Goal: Task Accomplishment & Management: Complete application form

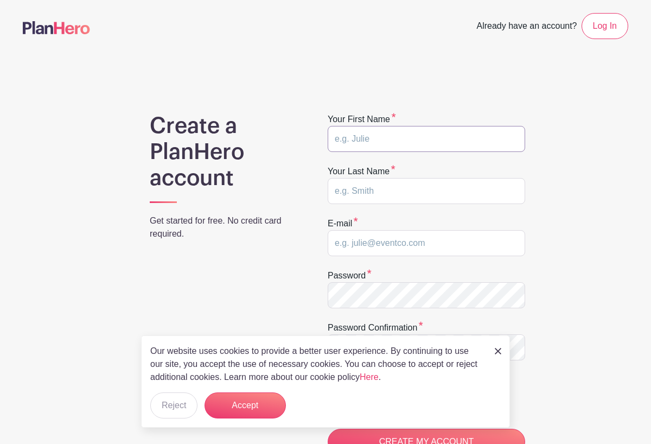
click at [357, 141] on input "text" at bounding box center [427, 139] width 198 height 26
type input "Kim"
type input "Weaver"
type input "kweavs42@icloud.com"
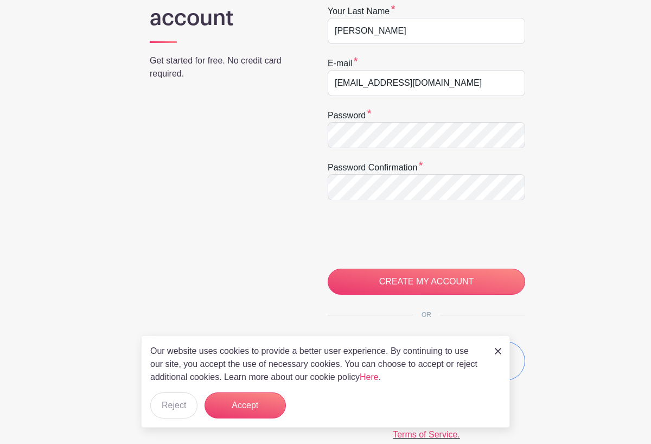
scroll to position [167, 0]
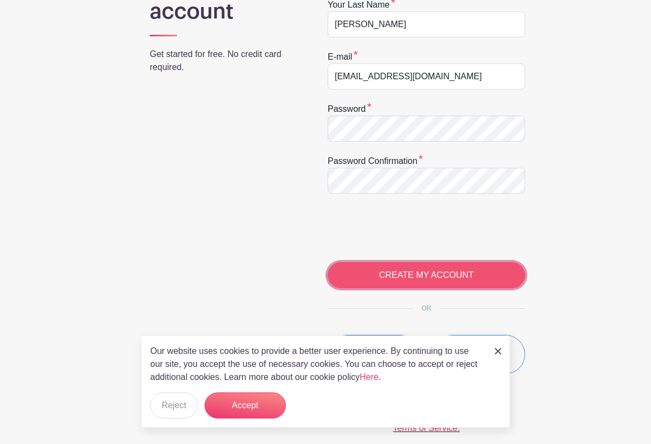
click at [401, 281] on input "CREATE MY ACCOUNT" at bounding box center [427, 275] width 198 height 26
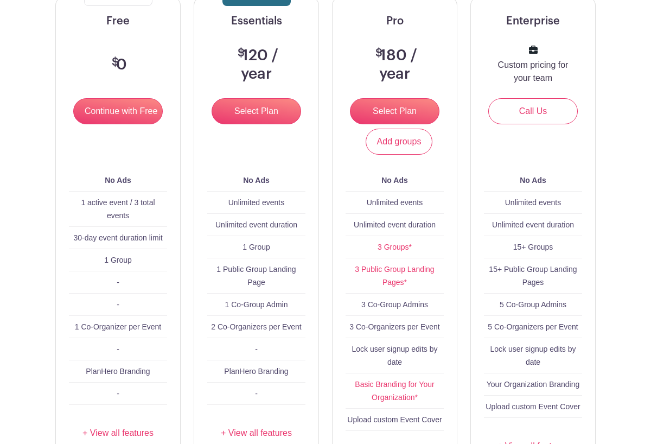
scroll to position [166, 0]
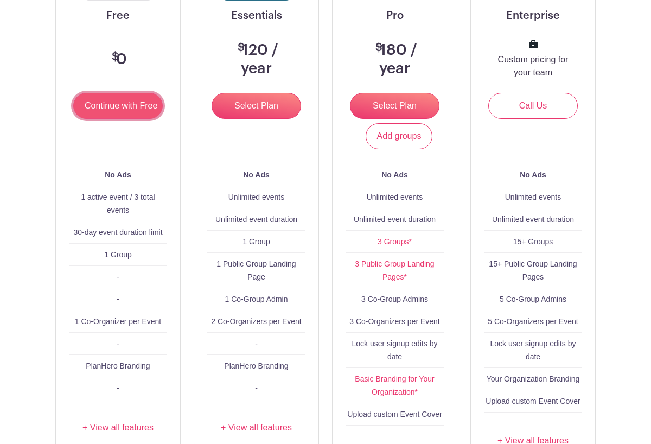
click at [118, 109] on input "Continue with Free" at bounding box center [118, 106] width 90 height 26
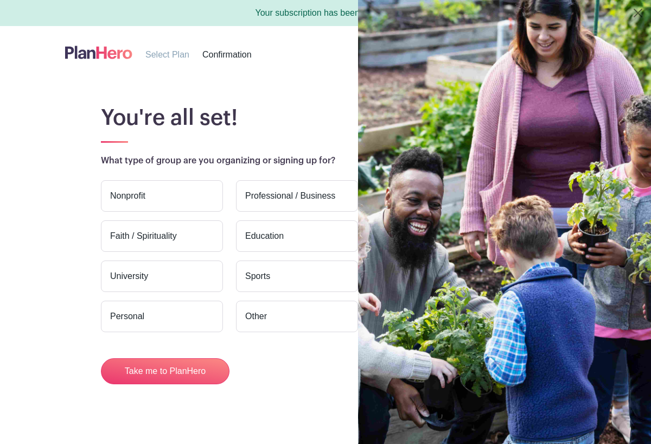
click at [155, 196] on label "Nonprofit" at bounding box center [162, 195] width 122 height 31
click at [0, 0] on input "Nonprofit" at bounding box center [0, 0] width 0 height 0
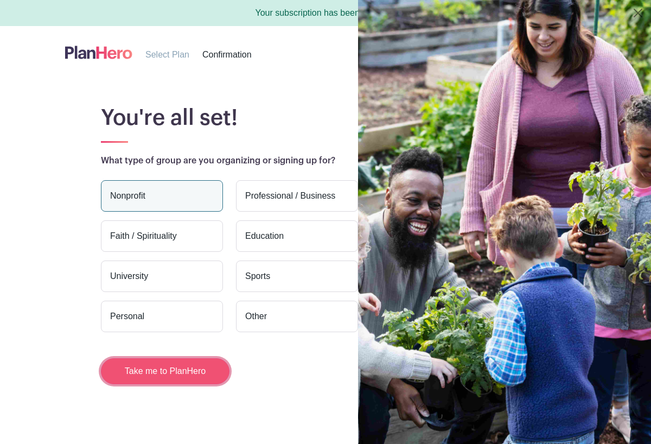
click at [182, 378] on button "Take me to PlanHero" at bounding box center [165, 371] width 129 height 26
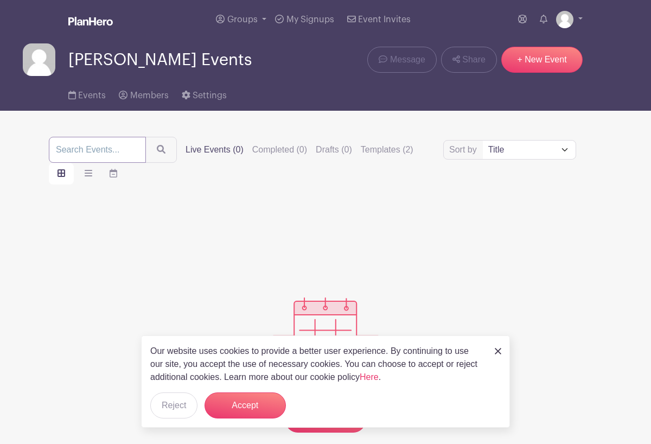
click at [79, 154] on input "search" at bounding box center [97, 150] width 97 height 26
click at [255, 412] on button "Accept" at bounding box center [245, 405] width 81 height 26
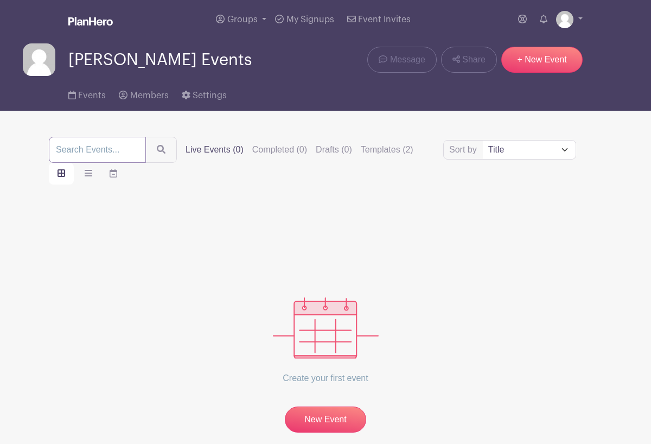
click at [115, 150] on input "search" at bounding box center [97, 150] width 97 height 26
type input "Beach/Park cleaning"
click at [145, 137] on button "submit" at bounding box center [160, 150] width 31 height 26
click at [334, 427] on link "New Event" at bounding box center [325, 420] width 81 height 28
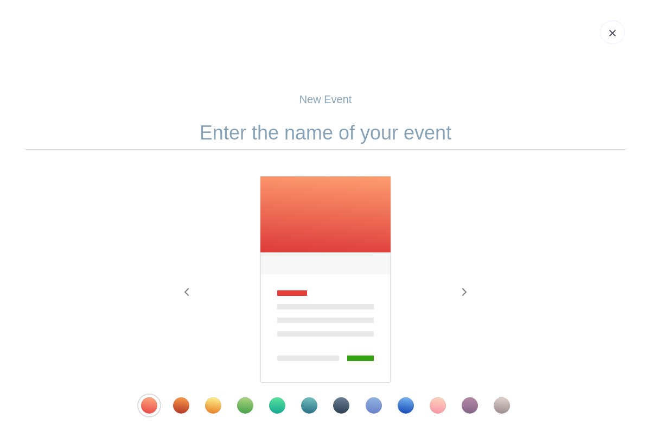
click at [281, 135] on input "text" at bounding box center [326, 133] width 606 height 34
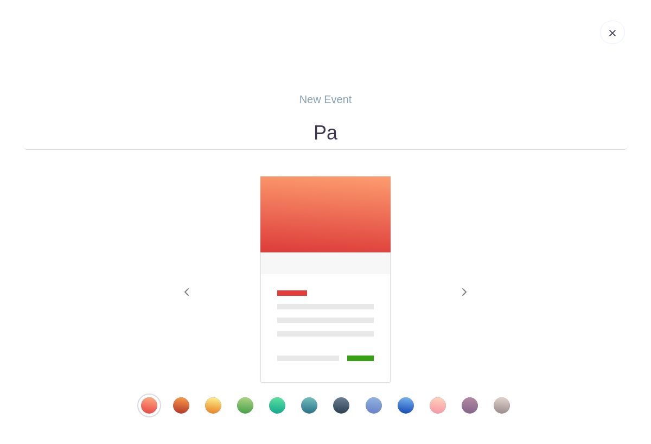
type input "P"
type input "Beach trash pick up"
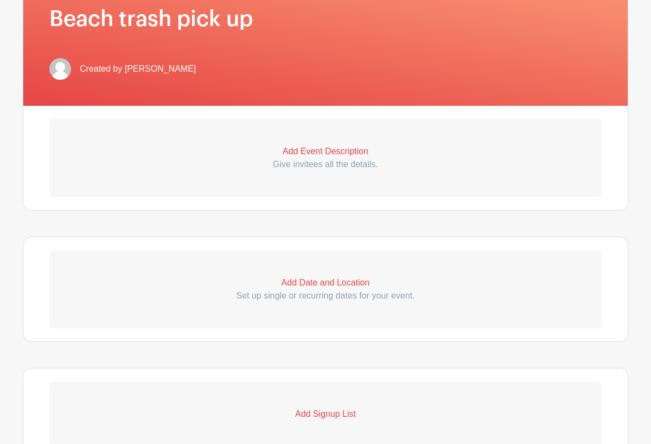
scroll to position [244, 0]
click at [345, 159] on p "Give invitees all the details." at bounding box center [325, 163] width 552 height 13
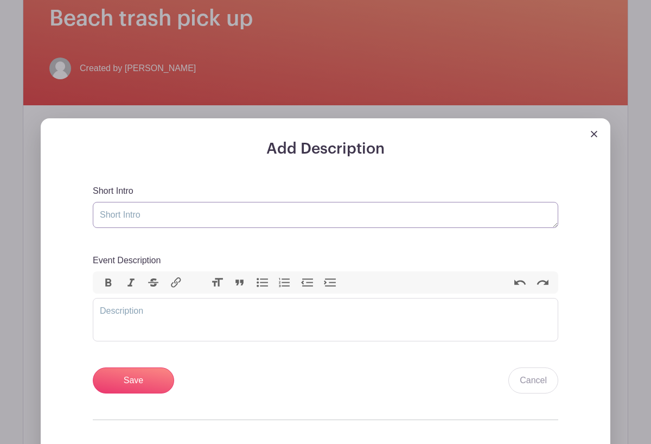
click at [136, 214] on textarea "Short Intro" at bounding box center [326, 215] width 466 height 26
type textarea "a"
type textarea "Anytime throughout the year."
click at [118, 309] on trix-editor "Event Description" at bounding box center [326, 319] width 466 height 43
type trix-editor "<div>k</div>"
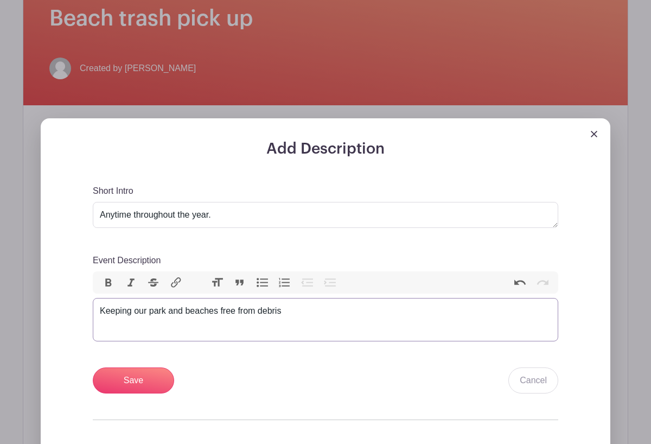
type trix-editor "<div>Keeping our park and beaches free from debris.</div>"
click at [137, 380] on input "Save" at bounding box center [133, 380] width 81 height 26
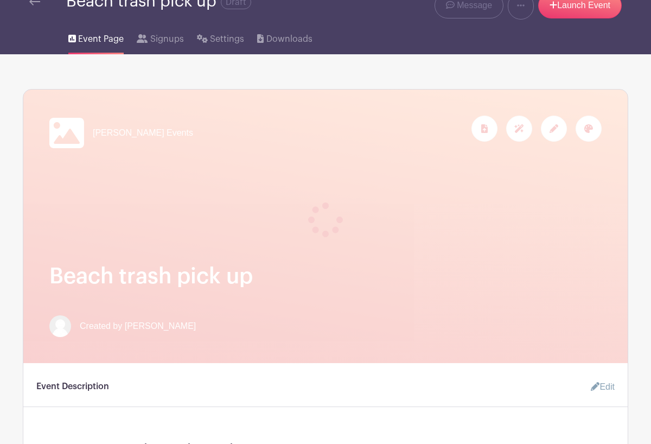
scroll to position [0, 0]
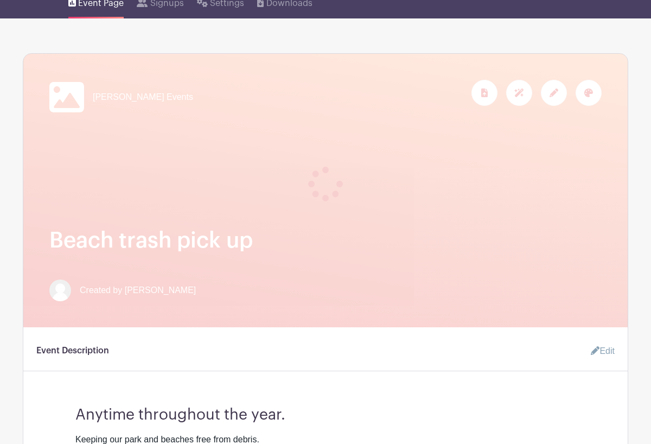
click at [281, 188] on div at bounding box center [325, 171] width 552 height 61
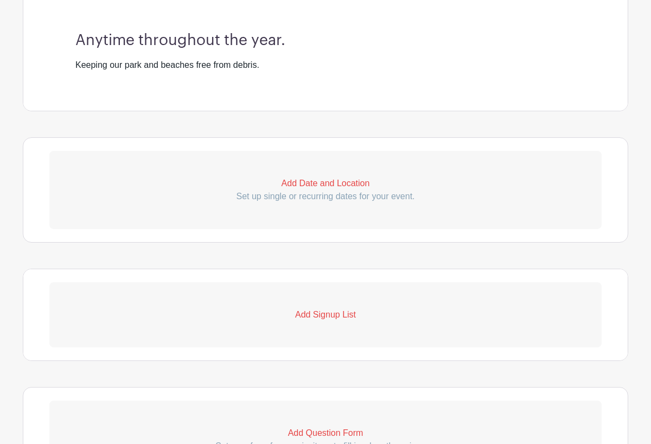
scroll to position [486, 0]
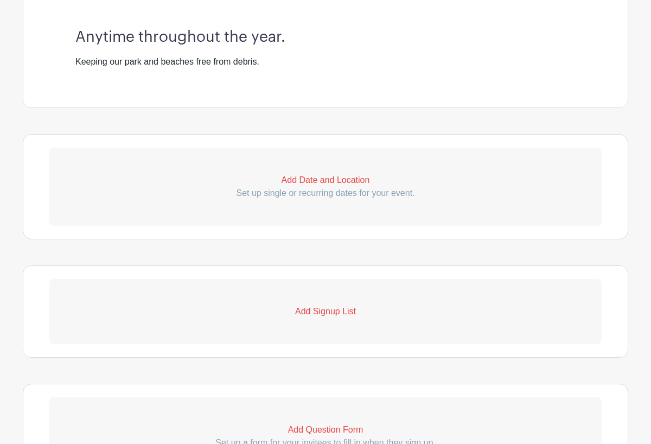
click at [307, 182] on p "Add Date and Location" at bounding box center [325, 180] width 552 height 13
select select "9"
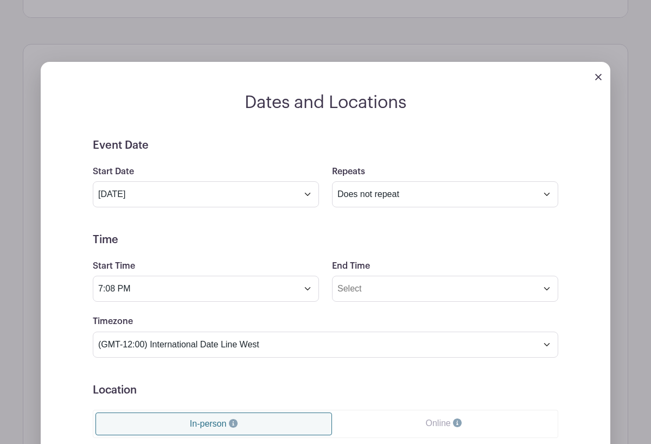
scroll to position [577, 0]
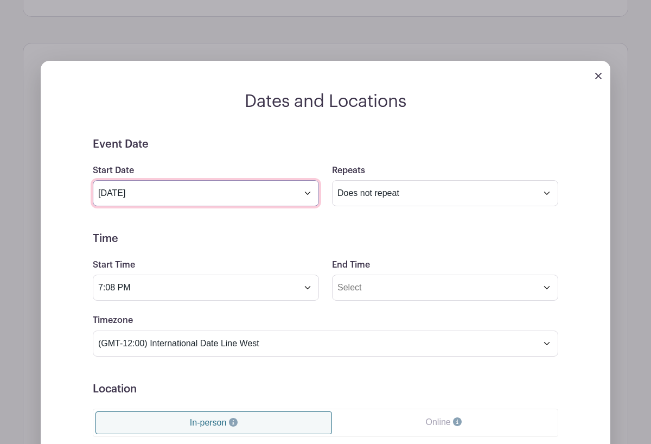
click at [308, 198] on input "Oct 10 2025" at bounding box center [206, 193] width 226 height 26
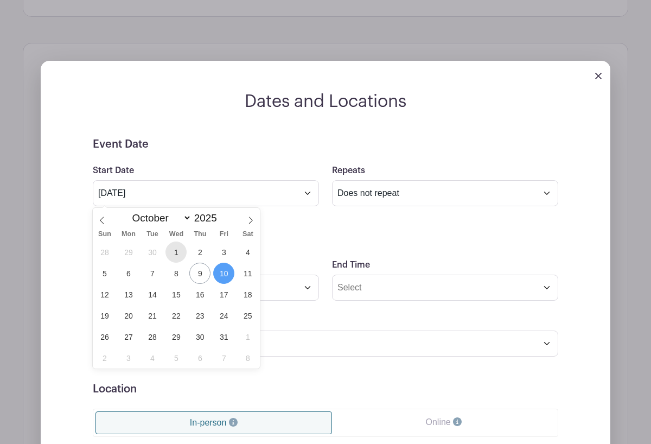
click at [177, 251] on span "1" at bounding box center [176, 252] width 21 height 21
type input "Oct 1 2025"
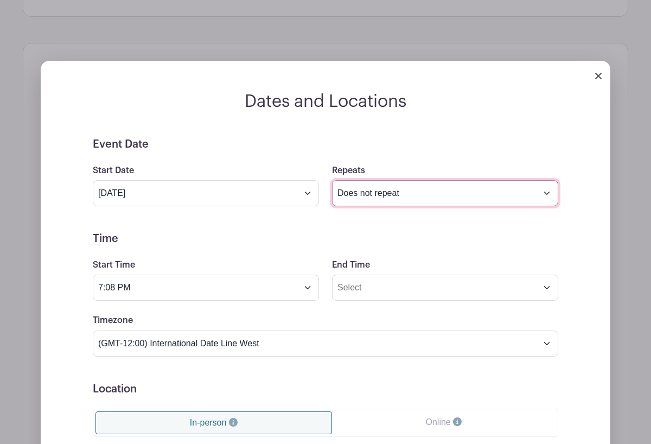
click at [406, 196] on select "Does not repeat Daily Weekly Monthly on day 1 Monthly on the first Wednesday Ot…" at bounding box center [445, 193] width 226 height 26
select select "daily"
click at [332, 181] on select "Does not repeat Daily Weekly Monthly on day 1 Monthly on the first Wednesday Ot…" at bounding box center [445, 193] width 226 height 26
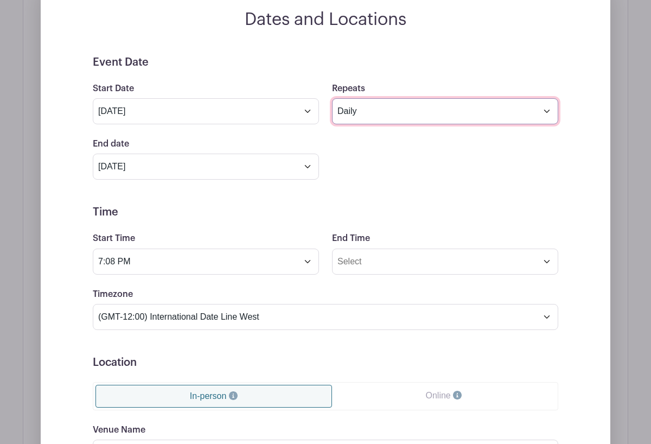
scroll to position [661, 0]
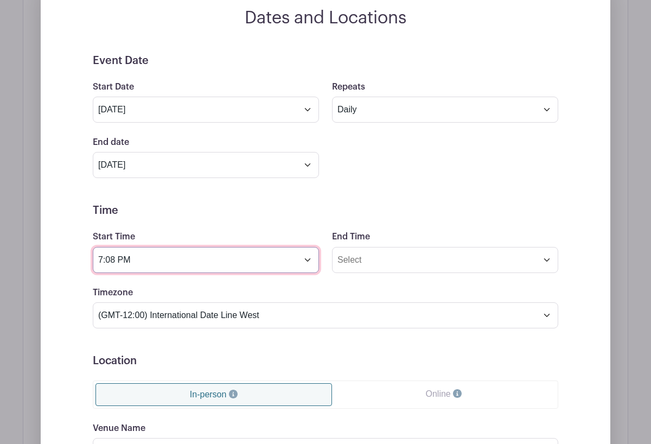
click at [307, 263] on input "7:08 PM" at bounding box center [206, 260] width 226 height 26
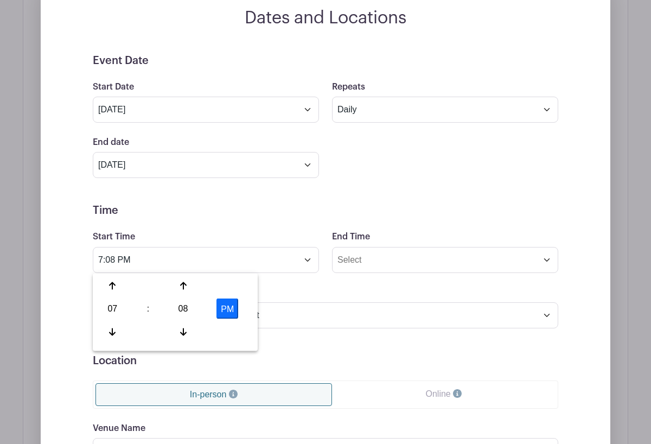
click at [233, 307] on button "PM" at bounding box center [228, 308] width 22 height 21
click at [179, 282] on div at bounding box center [183, 286] width 35 height 21
click at [185, 332] on icon at bounding box center [183, 332] width 7 height 8
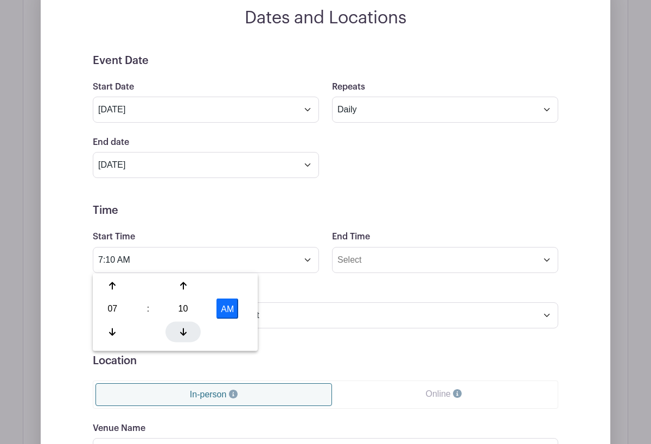
click at [185, 332] on icon at bounding box center [183, 332] width 7 height 8
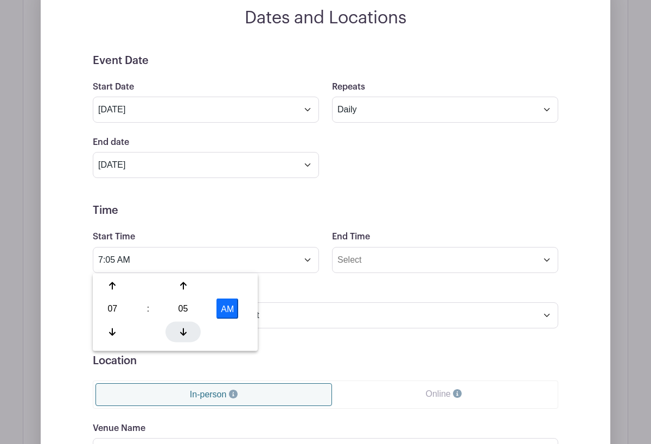
click at [185, 332] on icon at bounding box center [183, 332] width 7 height 8
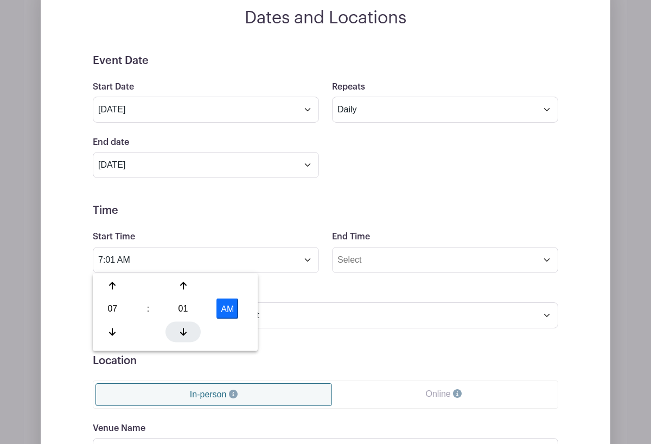
type input "7:00 AM"
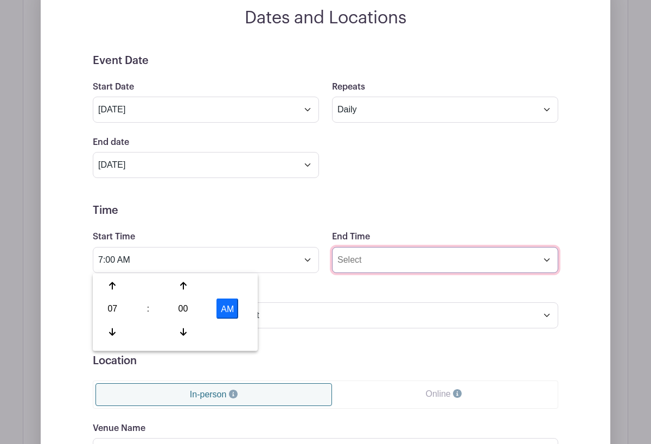
click at [389, 265] on input "End Time" at bounding box center [445, 260] width 226 height 26
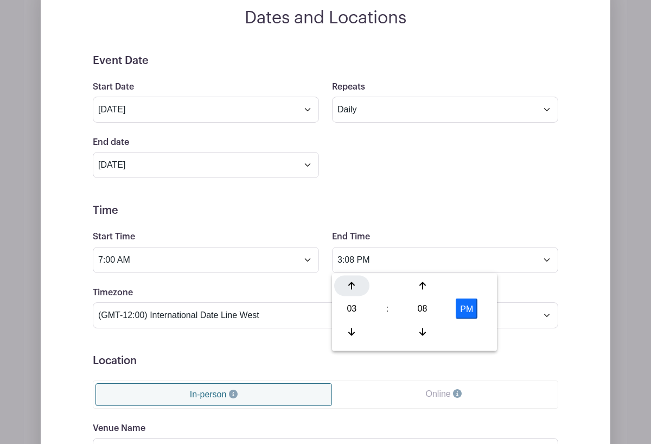
click at [353, 288] on icon at bounding box center [351, 286] width 7 height 9
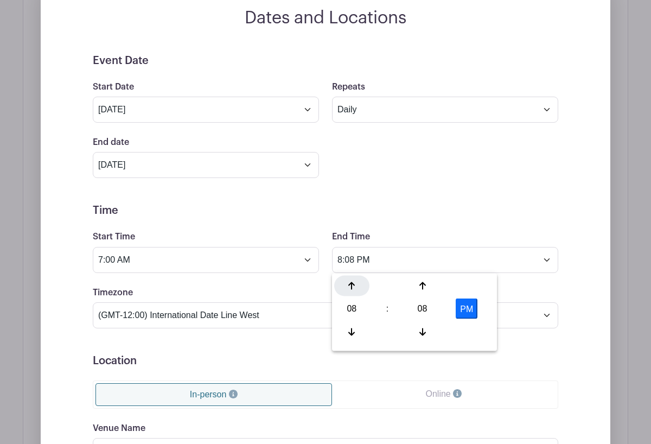
click at [359, 286] on div at bounding box center [351, 286] width 35 height 21
click at [429, 328] on div at bounding box center [422, 331] width 35 height 21
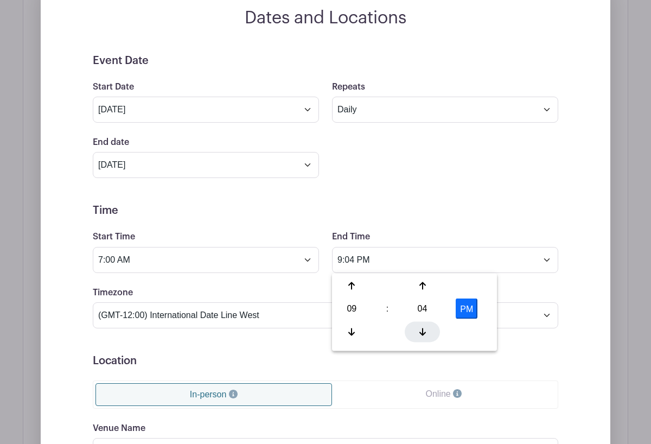
click at [429, 328] on div at bounding box center [422, 331] width 35 height 21
click at [467, 312] on button "PM" at bounding box center [467, 308] width 22 height 21
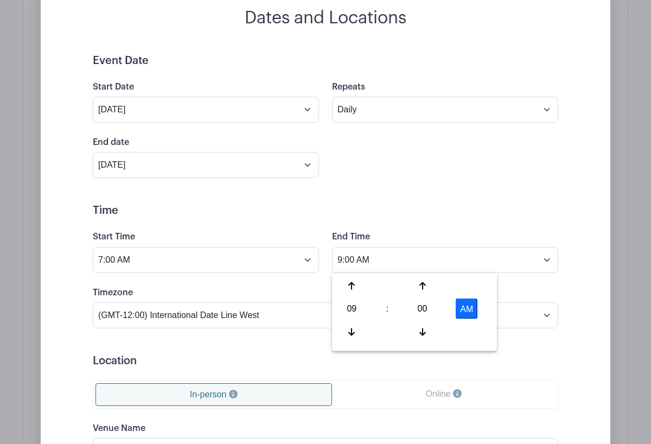
click at [467, 312] on button "AM" at bounding box center [467, 308] width 22 height 21
type input "9:00 PM"
click at [479, 200] on form "Event Date Start Date Oct 1 2025 Repeats Does not repeat Daily Weekly Monthly o…" at bounding box center [326, 326] width 466 height 544
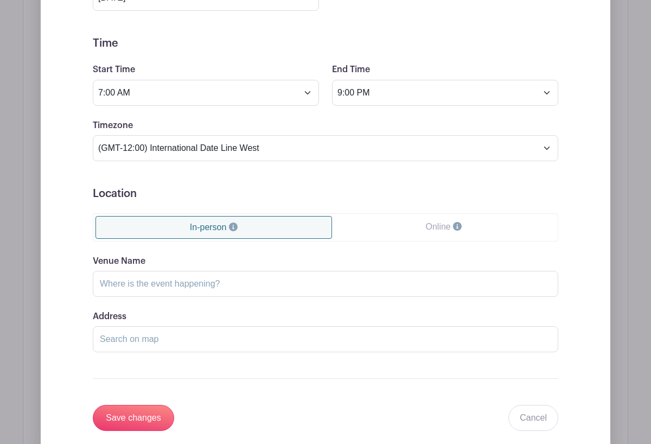
scroll to position [838, 0]
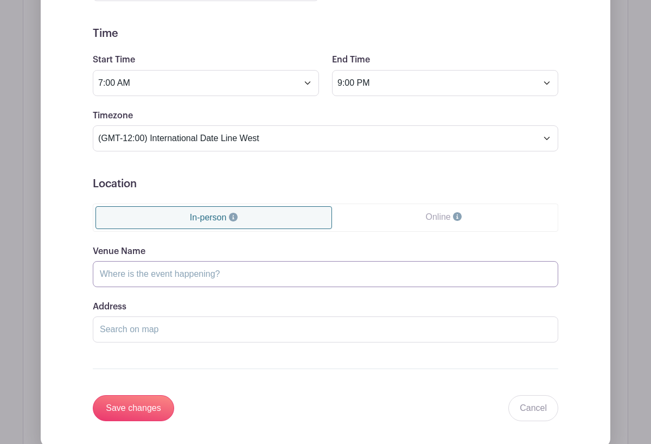
click at [213, 275] on input "Venue Name" at bounding box center [326, 274] width 466 height 26
type input "HBSP"
click at [160, 329] on input "Address" at bounding box center [326, 329] width 466 height 26
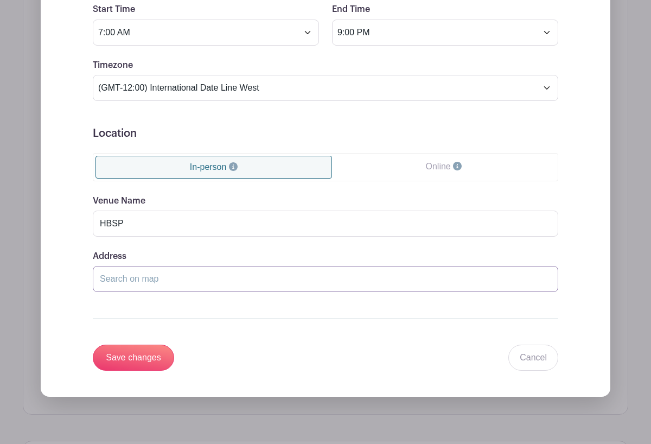
scroll to position [892, 0]
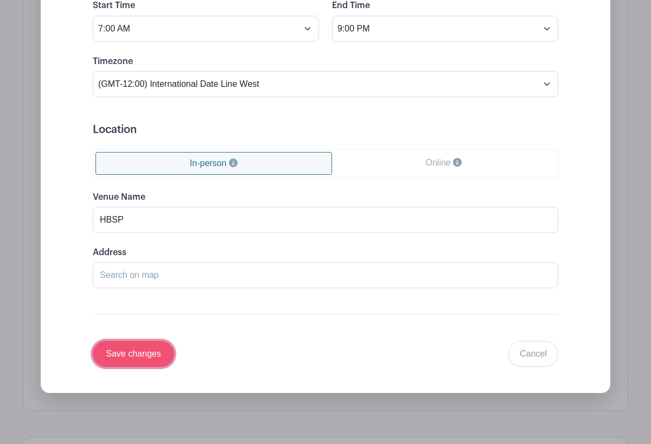
click at [149, 352] on input "Save changes" at bounding box center [133, 354] width 81 height 26
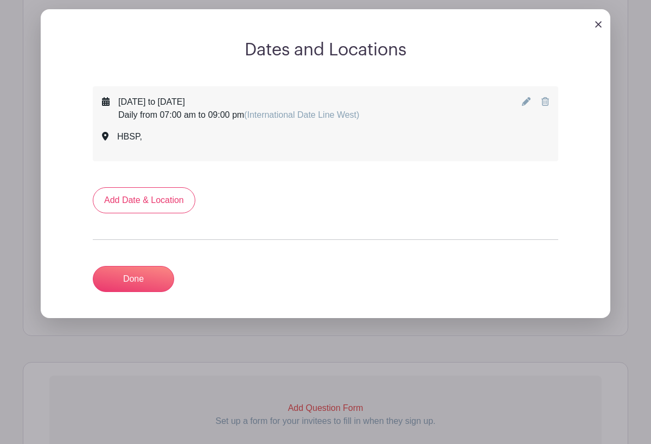
scroll to position [531, 0]
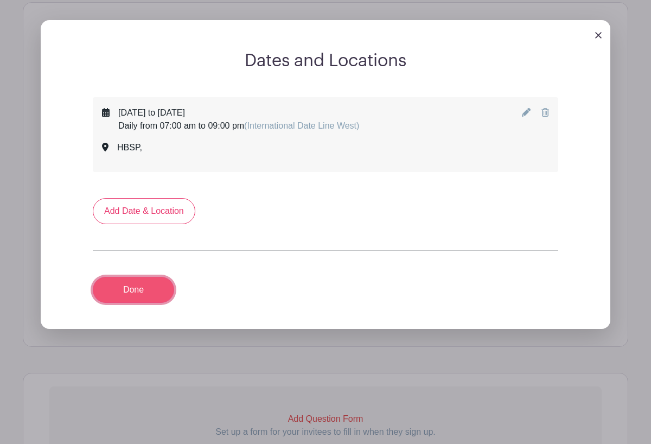
click at [135, 295] on link "Done" at bounding box center [133, 290] width 81 height 26
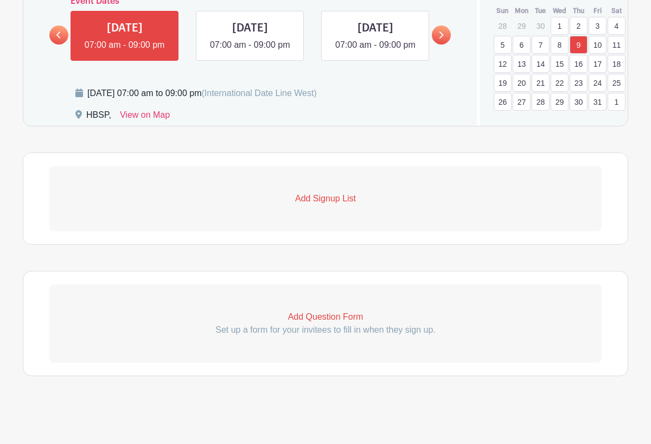
scroll to position [611, 0]
click at [320, 201] on p "Add Signup List" at bounding box center [325, 198] width 552 height 13
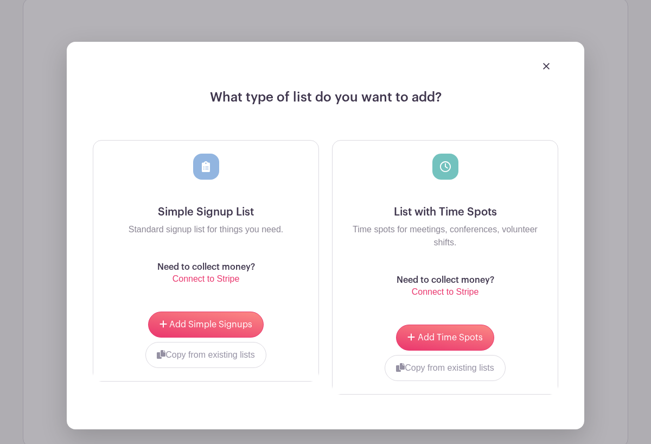
scroll to position [751, 0]
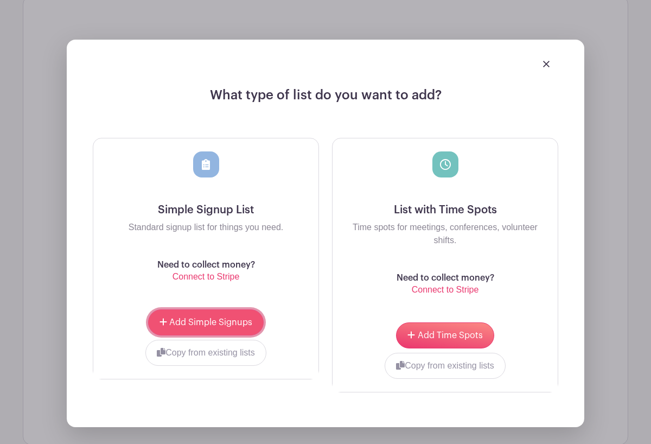
click at [204, 327] on span "Add Simple Signups" at bounding box center [210, 322] width 83 height 9
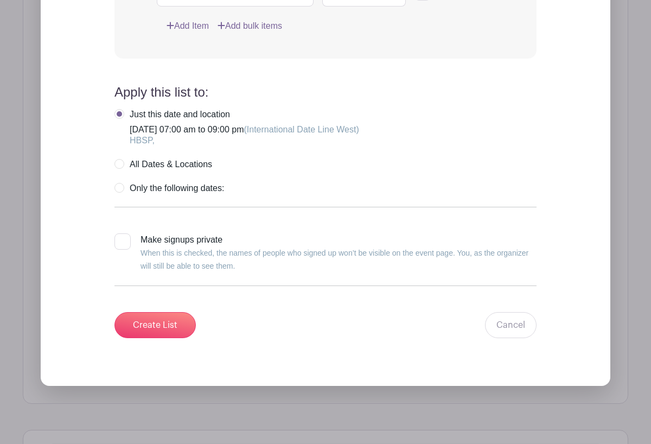
scroll to position [1123, 0]
click at [164, 338] on input "Create List" at bounding box center [155, 325] width 81 height 26
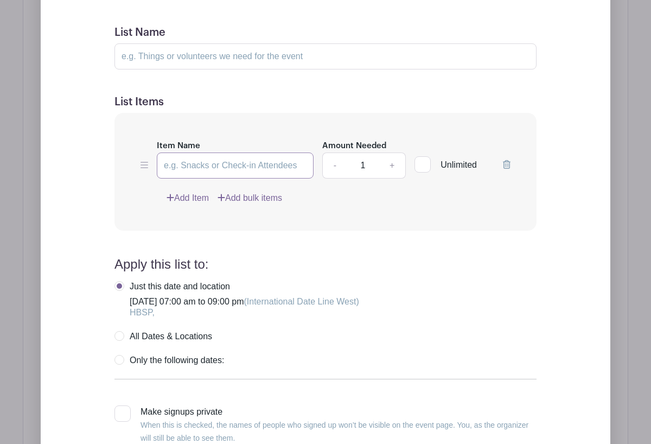
scroll to position [925, 0]
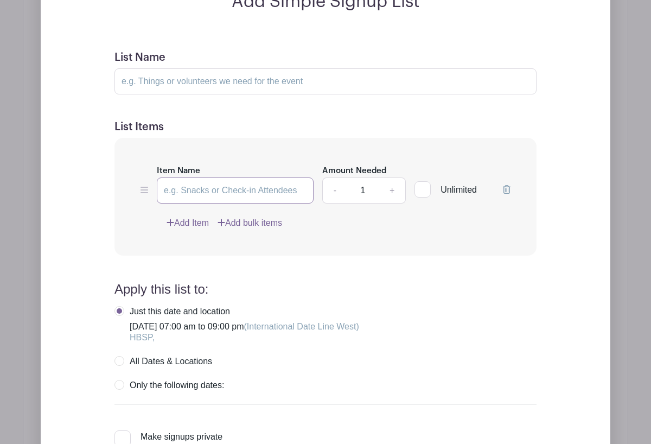
click at [175, 204] on input "Item Name" at bounding box center [235, 190] width 157 height 26
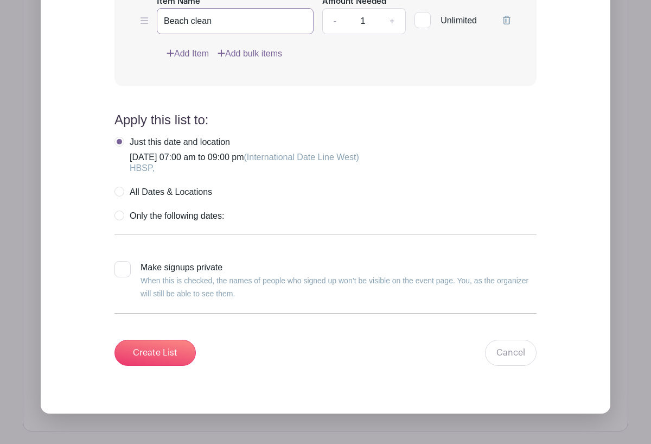
scroll to position [1088, 0]
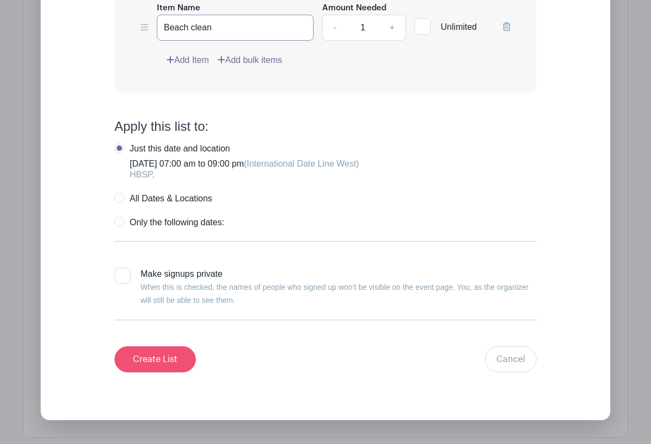
type input "Beach clean"
click at [167, 372] on input "Create List" at bounding box center [155, 359] width 81 height 26
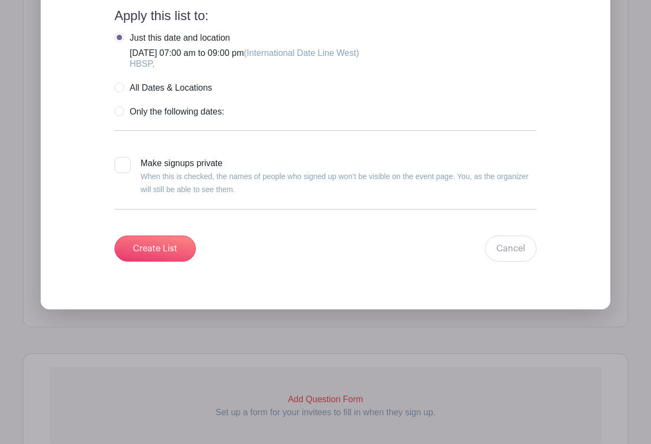
scroll to position [1205, 0]
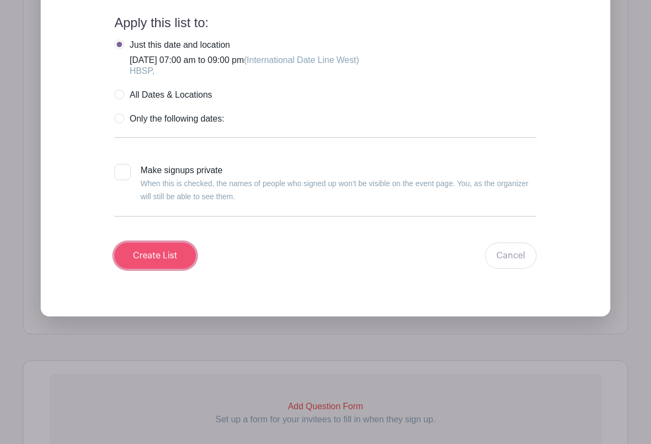
click at [163, 269] on input "Create List" at bounding box center [155, 256] width 81 height 26
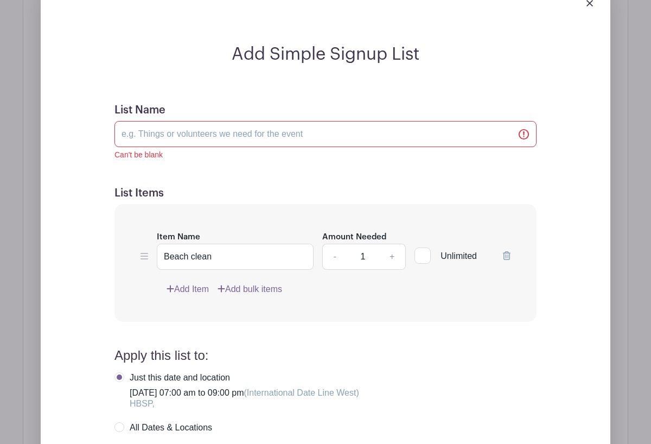
scroll to position [870, 0]
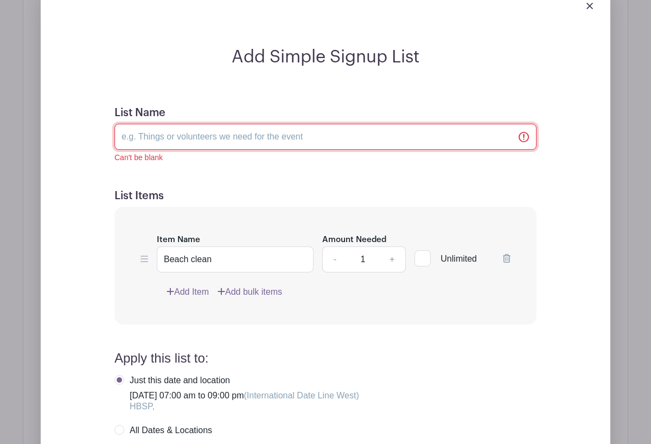
click at [150, 150] on input "List Name" at bounding box center [326, 137] width 422 height 26
type input "Anyone / Anytime"
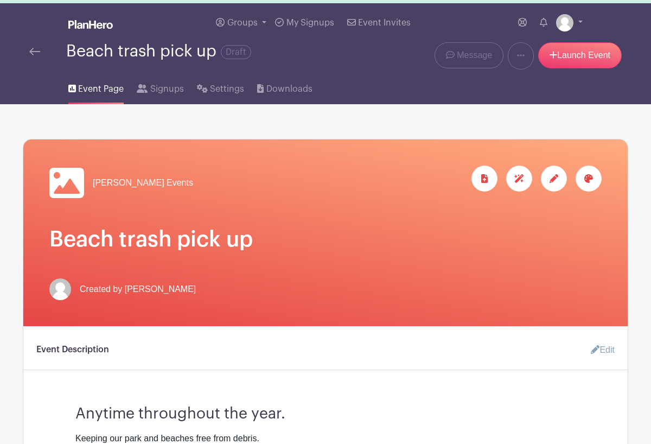
scroll to position [24, 0]
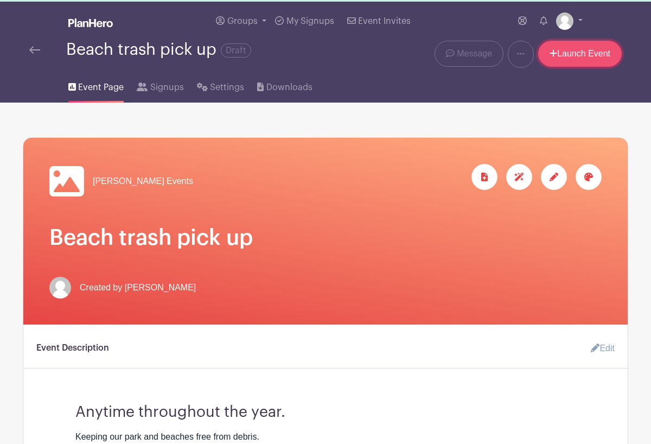
click at [570, 54] on link "Launch Event" at bounding box center [580, 54] width 84 height 26
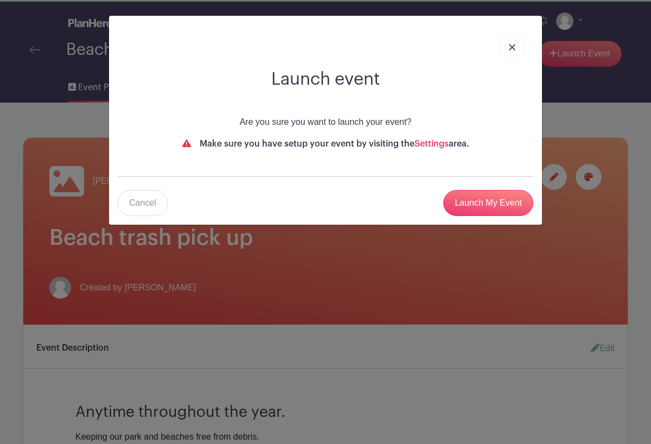
click at [516, 47] on link at bounding box center [512, 46] width 25 height 27
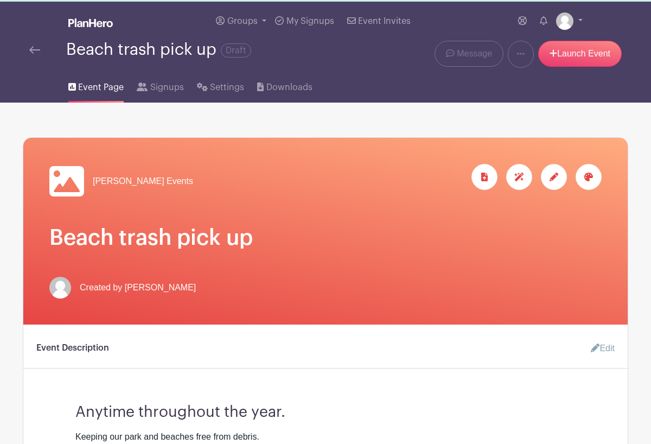
scroll to position [0, 0]
